Goal: Information Seeking & Learning: Learn about a topic

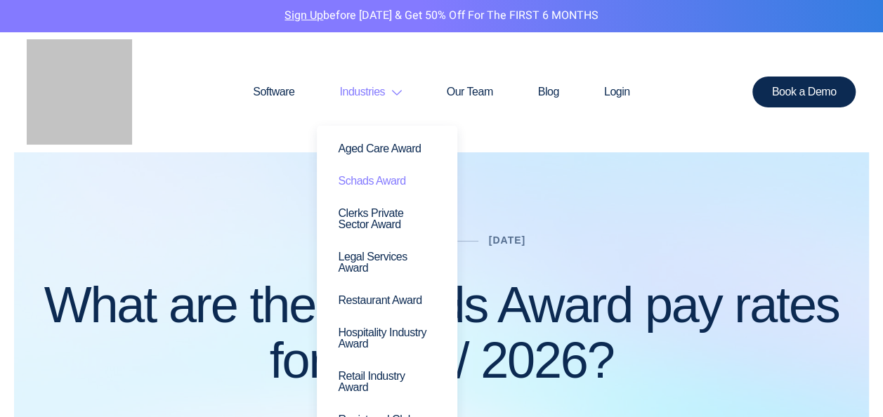
click at [364, 176] on link "Schads Award" at bounding box center [386, 181] width 119 height 32
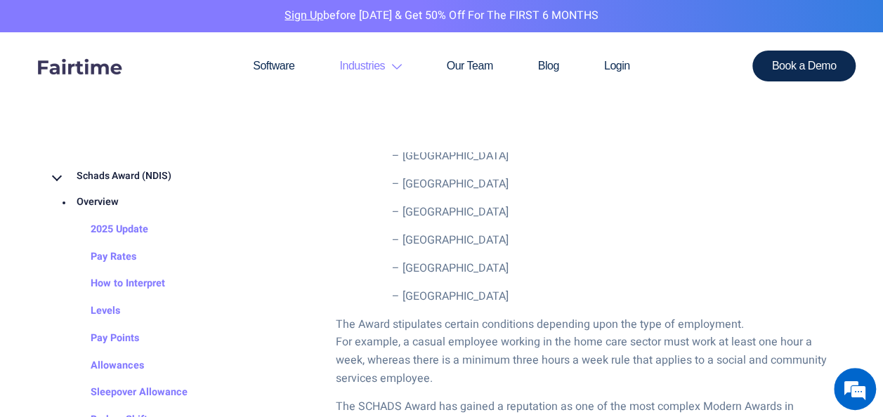
scroll to position [667, 0]
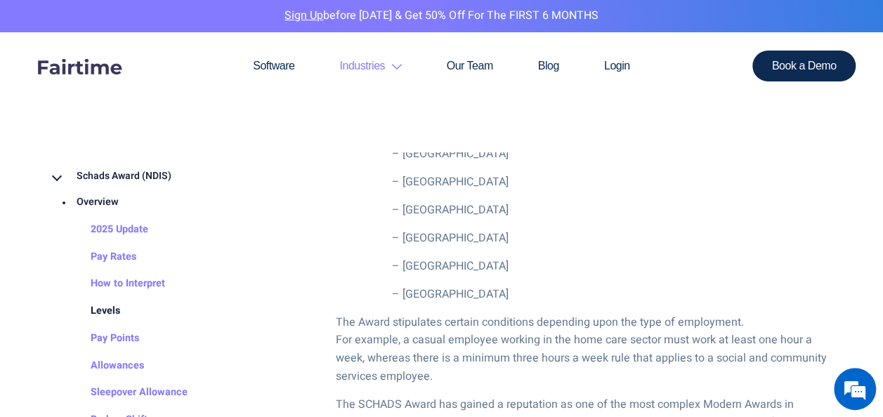
click at [114, 311] on link "Levels" at bounding box center [92, 311] width 58 height 27
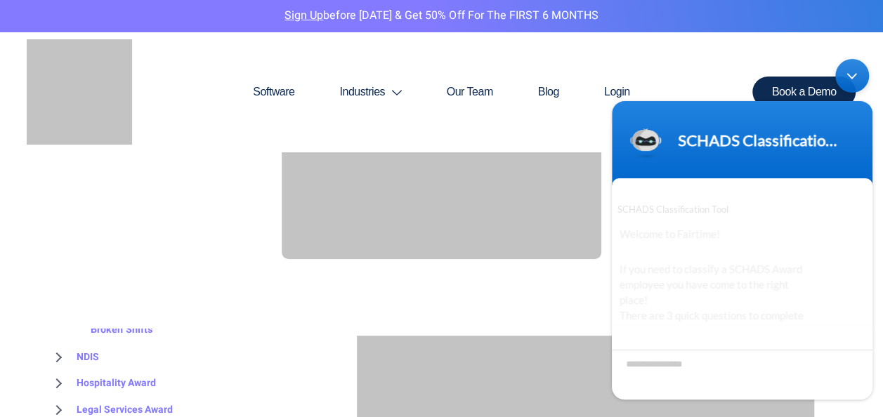
scroll to position [32, 0]
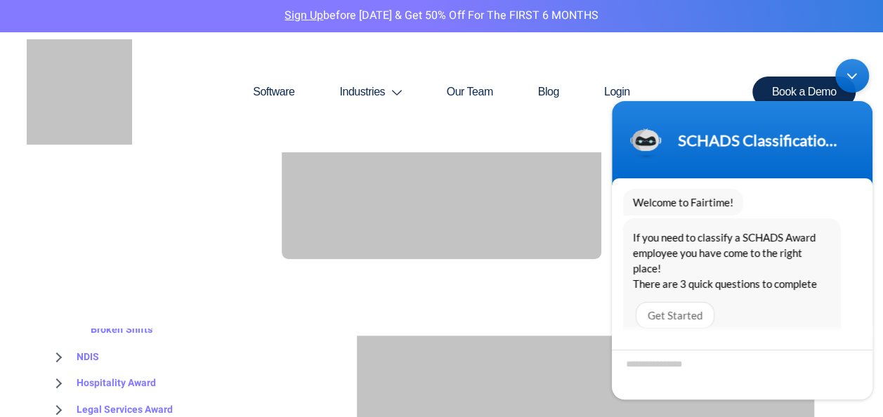
drag, startPoint x: 707, startPoint y: 131, endPoint x: 896, endPoint y: 141, distance: 189.2
click at [879, 141] on html "SCHADS Classification Tool SCHADS Classification Tool Welcome to Fairtime! If y…" at bounding box center [742, 229] width 275 height 355
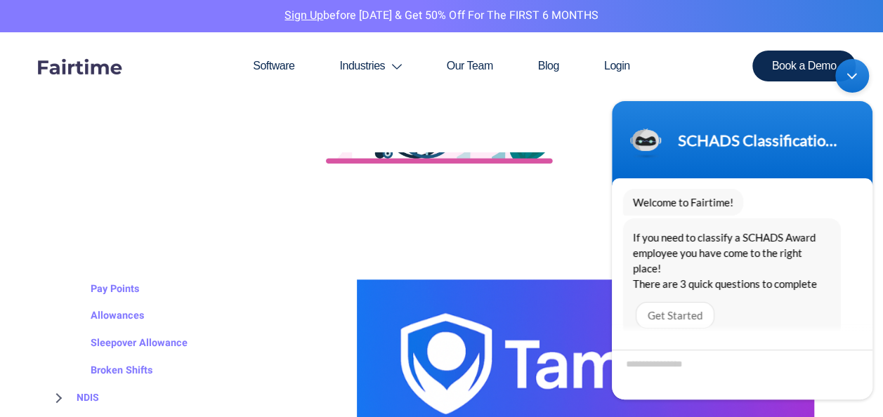
scroll to position [104, 0]
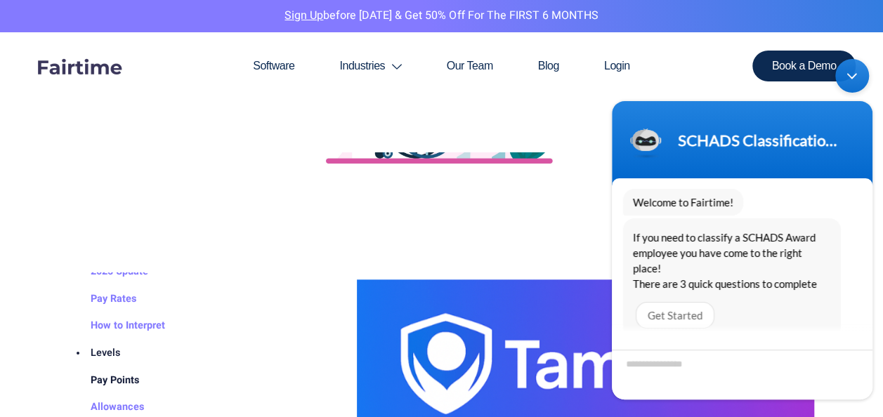
click at [108, 374] on link "Pay Points" at bounding box center [101, 380] width 77 height 27
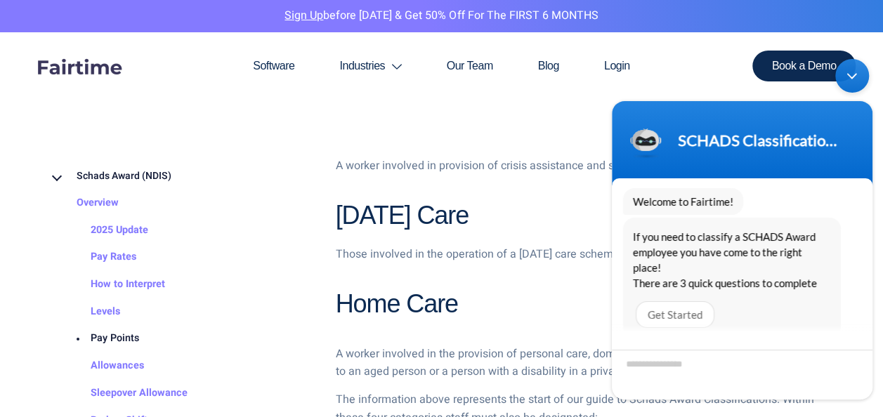
scroll to position [1211, 0]
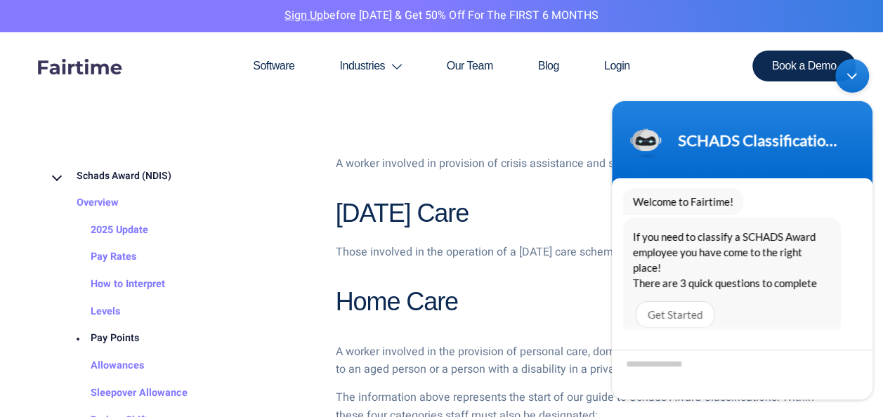
click at [854, 75] on div "Minimize live chat window" at bounding box center [852, 76] width 34 height 34
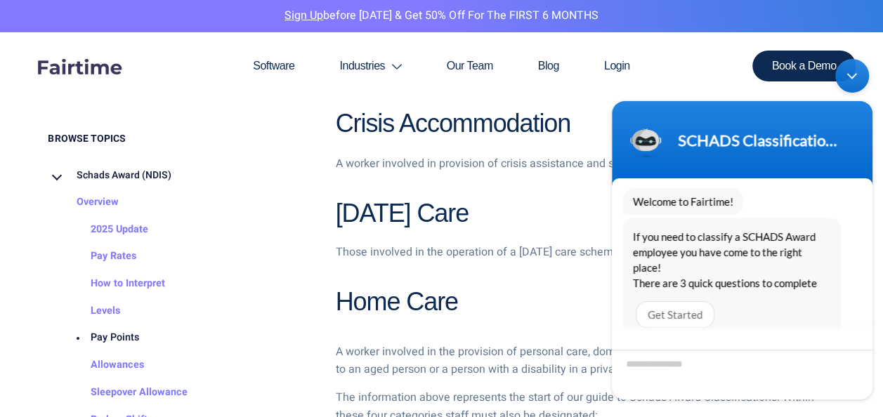
scroll to position [0, 0]
